Goal: Use online tool/utility

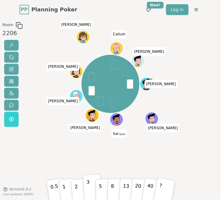
click at [89, 187] on p "3" at bounding box center [88, 188] width 4 height 20
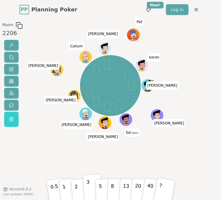
click at [91, 186] on button "3" at bounding box center [92, 188] width 19 height 28
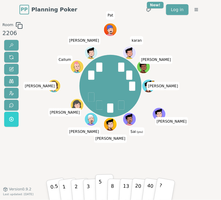
click at [103, 187] on button "5" at bounding box center [104, 187] width 19 height 27
click at [125, 190] on p "13" at bounding box center [125, 188] width 7 height 21
click at [100, 187] on p "5" at bounding box center [101, 188] width 4 height 20
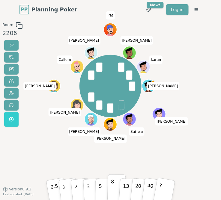
click at [114, 183] on button "8" at bounding box center [116, 187] width 19 height 27
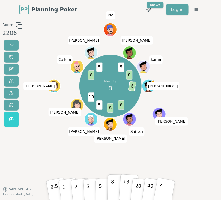
click at [124, 184] on p "13" at bounding box center [125, 188] width 7 height 21
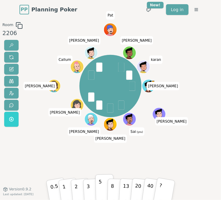
click at [101, 187] on button "5" at bounding box center [104, 187] width 19 height 27
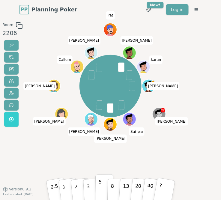
click at [99, 186] on p "5" at bounding box center [101, 188] width 4 height 20
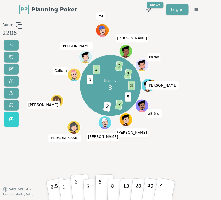
click at [77, 185] on p "2" at bounding box center [76, 188] width 5 height 21
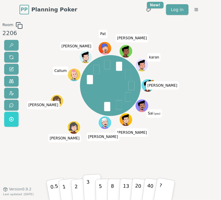
click at [87, 189] on p "3" at bounding box center [88, 188] width 4 height 20
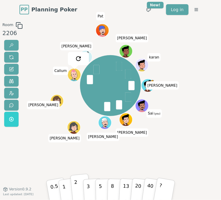
click at [75, 187] on p "2" at bounding box center [76, 188] width 5 height 21
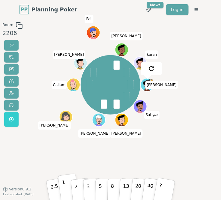
click at [65, 188] on button "1" at bounding box center [69, 187] width 22 height 29
click at [90, 193] on button "3" at bounding box center [92, 188] width 19 height 28
